Goal: Task Accomplishment & Management: Manage account settings

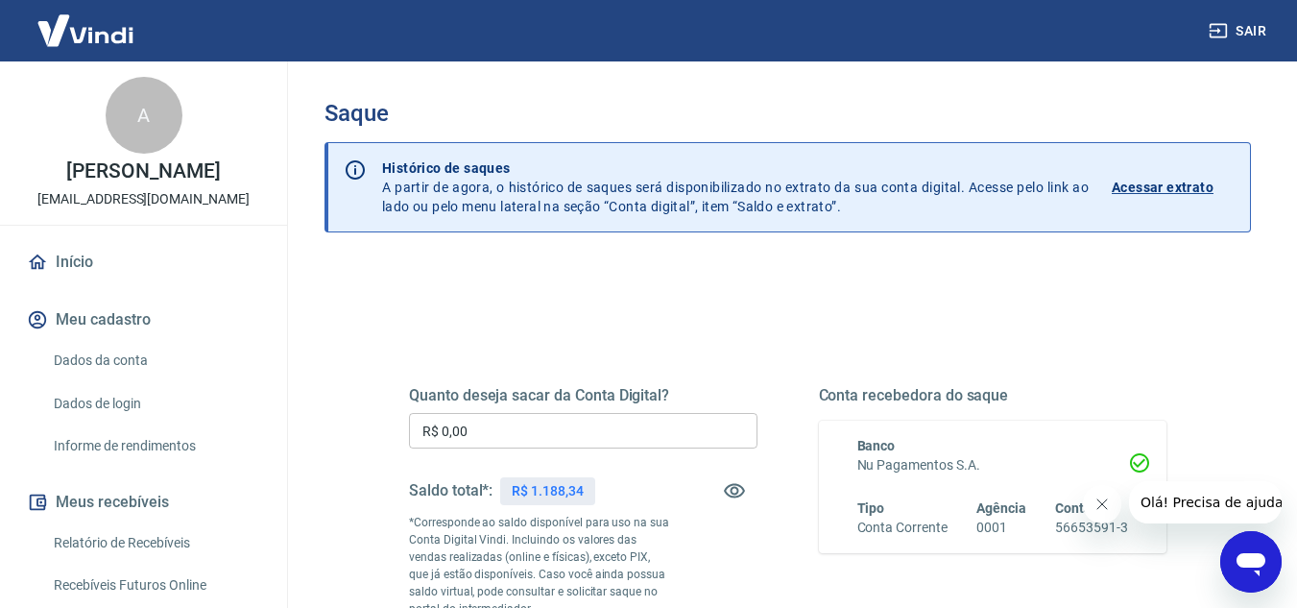
click at [564, 442] on input "R$ 0,00" at bounding box center [583, 431] width 348 height 36
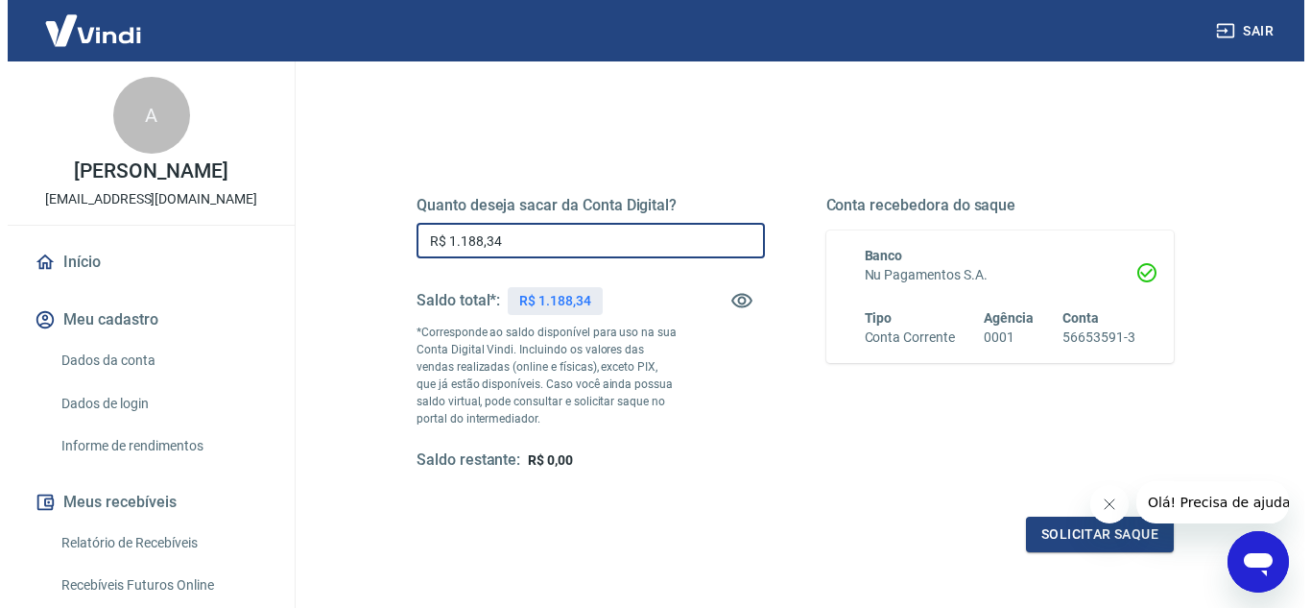
scroll to position [192, 0]
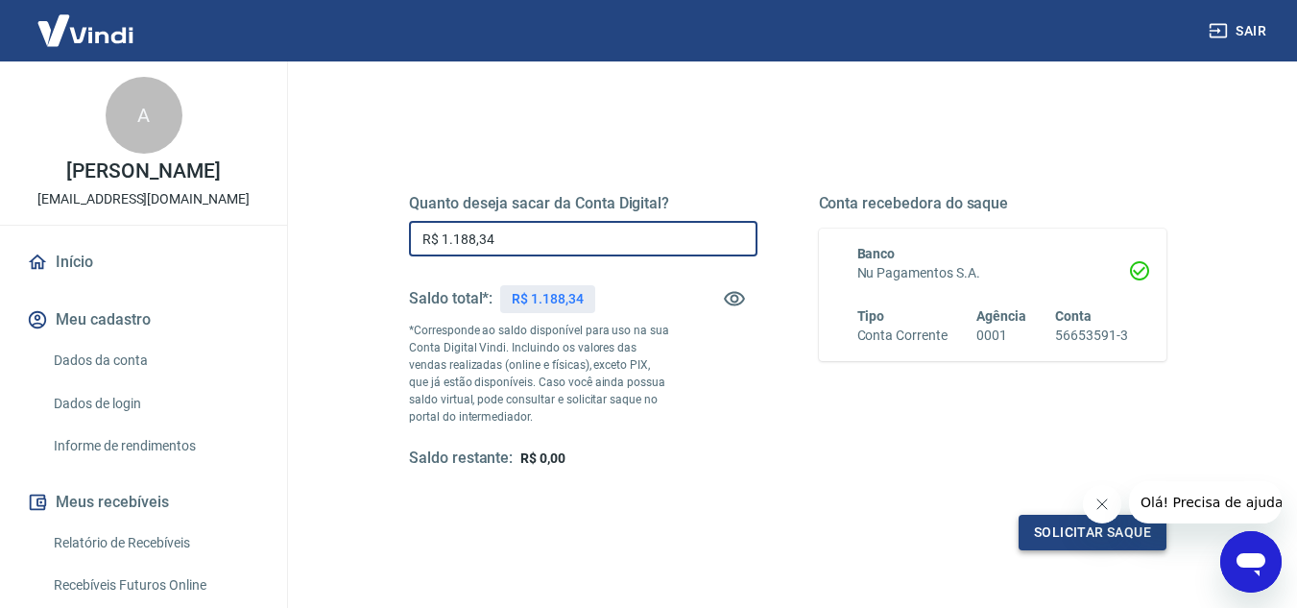
type input "R$ 1.188,34"
click at [1050, 533] on button "Solicitar saque" at bounding box center [1093, 533] width 148 height 36
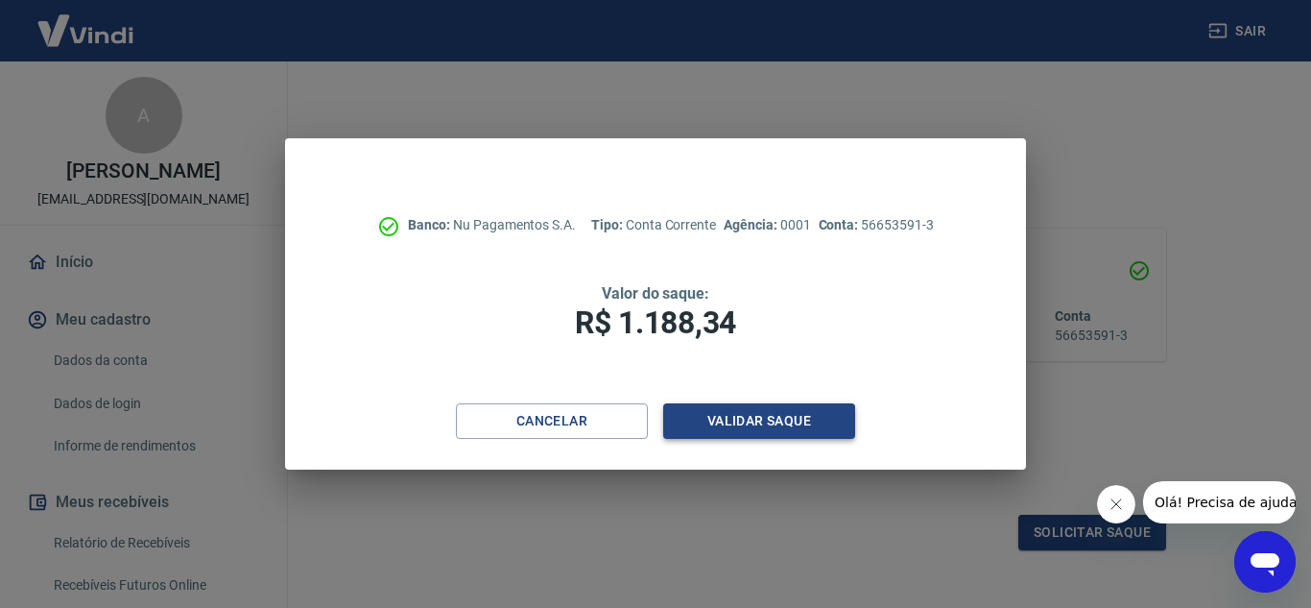
click at [762, 423] on button "Validar saque" at bounding box center [759, 421] width 192 height 36
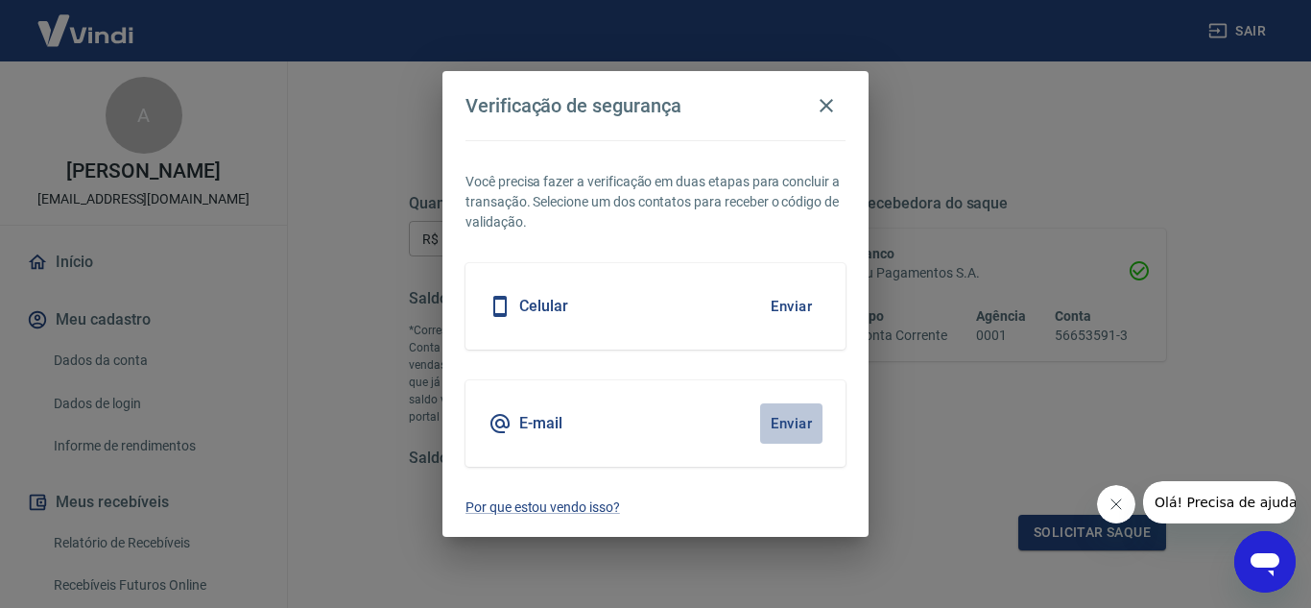
click at [822, 424] on button "Enviar" at bounding box center [791, 423] width 62 height 40
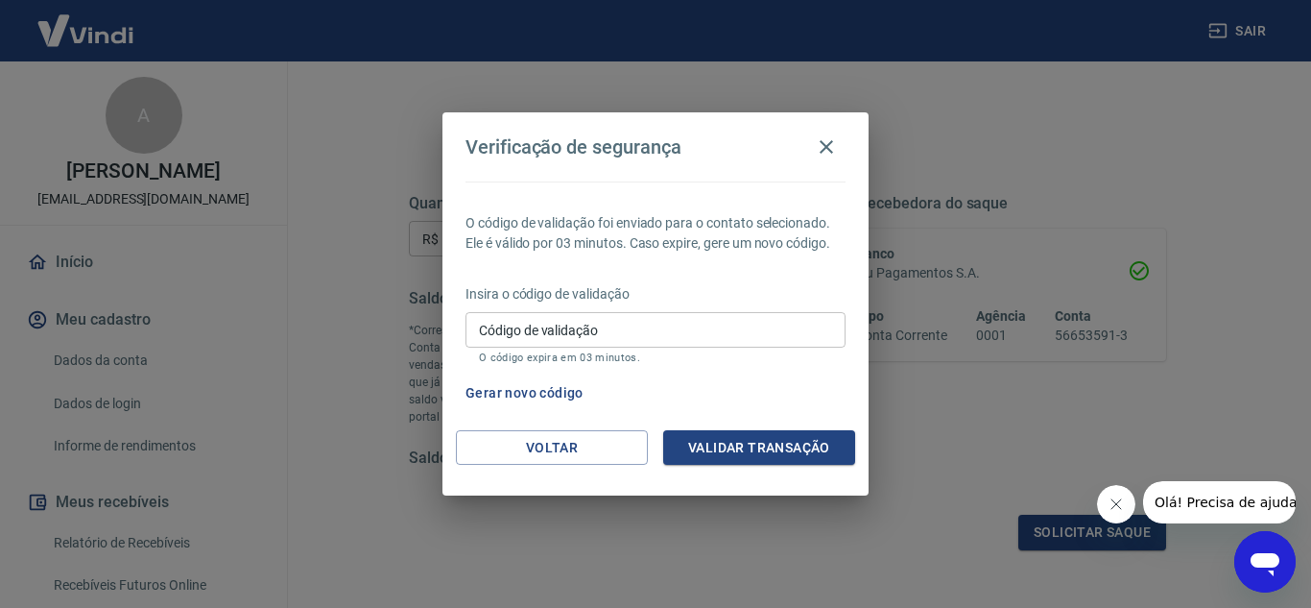
click at [679, 336] on input "Código de validação" at bounding box center [656, 330] width 380 height 36
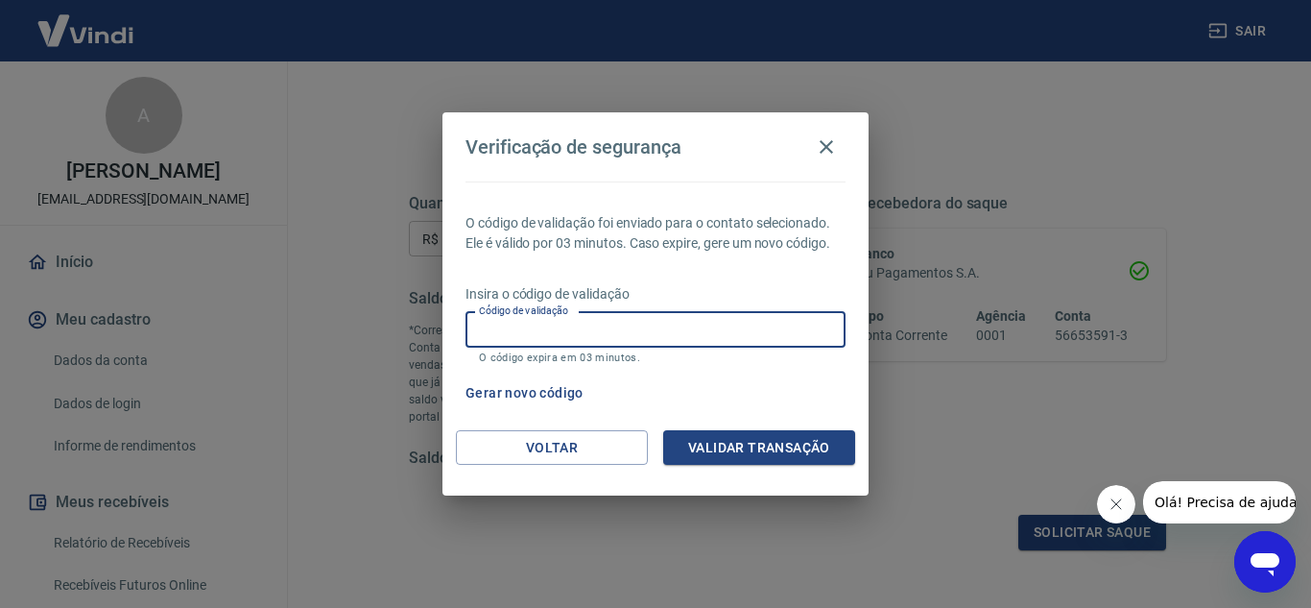
paste input "912920"
type input "912920"
click at [735, 440] on button "Validar transação" at bounding box center [759, 448] width 192 height 36
